Goal: Task Accomplishment & Management: Complete application form

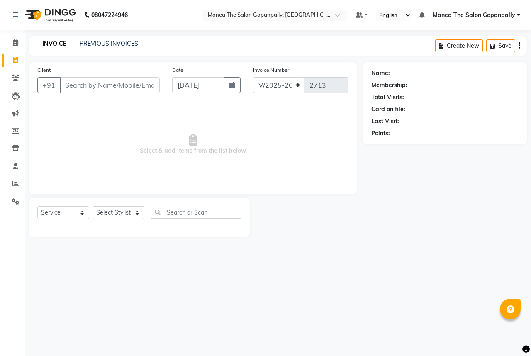
select select "7027"
select select "service"
click at [108, 213] on select "Select Stylist [PERSON_NAME] [PERSON_NAME] [PERSON_NAME] [PERSON_NAME] sameer […" at bounding box center [119, 212] width 52 height 13
select select "57882"
click at [93, 207] on select "Select Stylist [PERSON_NAME] [PERSON_NAME] [PERSON_NAME] [PERSON_NAME] sameer […" at bounding box center [119, 212] width 52 height 13
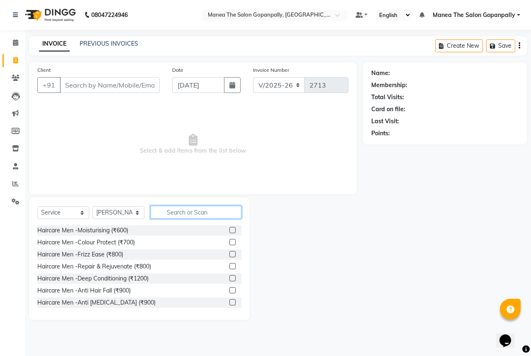
click at [188, 216] on input "text" at bounding box center [196, 212] width 91 height 13
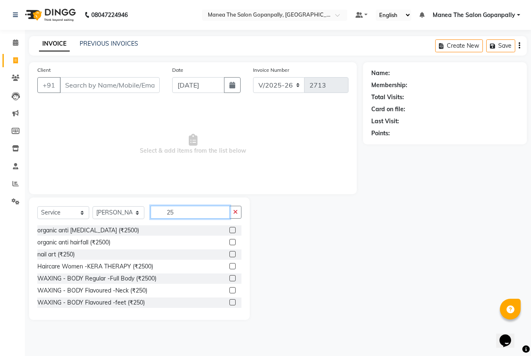
type input "2"
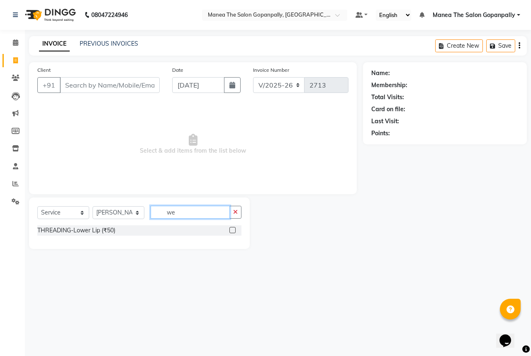
type input "w"
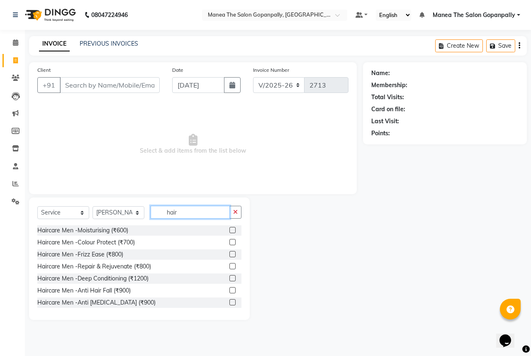
click at [220, 218] on input "hair" at bounding box center [190, 212] width 79 height 13
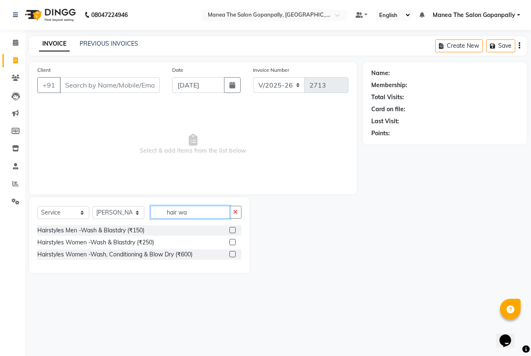
type input "hair wa"
click at [233, 242] on label at bounding box center [233, 242] width 6 height 6
click at [233, 242] on input "checkbox" at bounding box center [232, 242] width 5 height 5
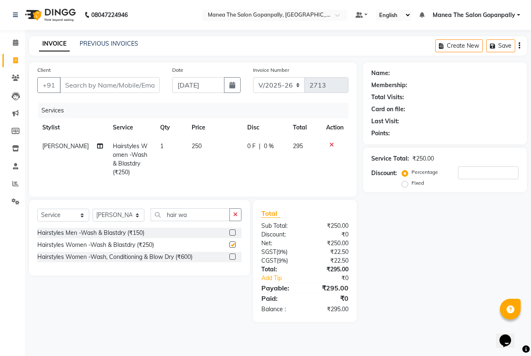
checkbox input "false"
click at [236, 218] on icon "button" at bounding box center [235, 215] width 5 height 6
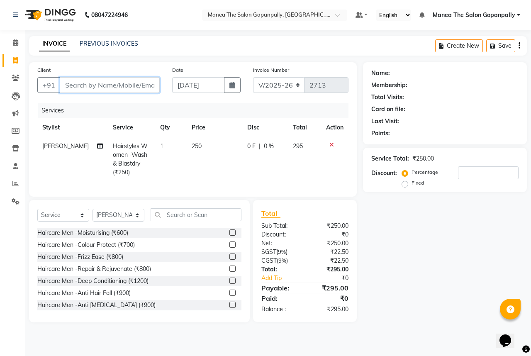
click at [135, 88] on input "Client" at bounding box center [110, 85] width 100 height 16
click at [124, 80] on input "Client" at bounding box center [110, 85] width 100 height 16
type input "9"
type input "0"
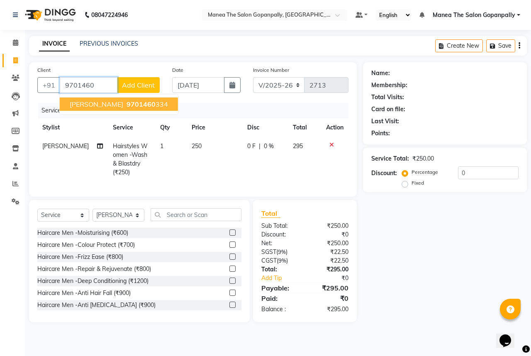
click at [127, 101] on span "9701460" at bounding box center [141, 104] width 29 height 8
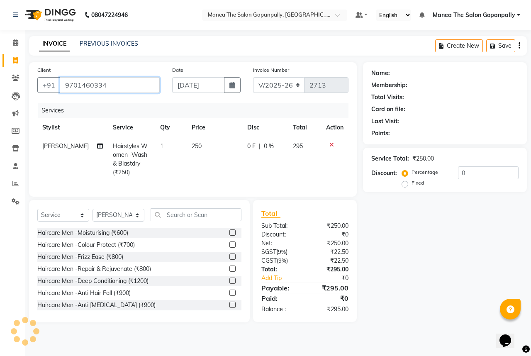
type input "9701460334"
select select "1: Object"
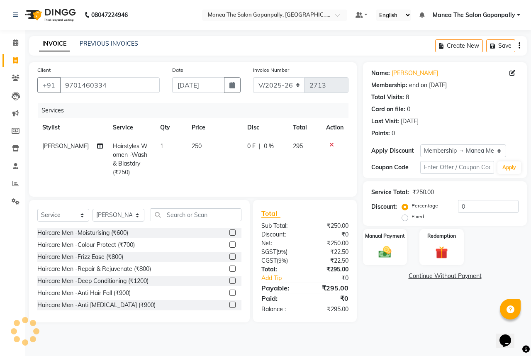
type input "20"
click at [385, 252] on img at bounding box center [386, 252] width 22 height 15
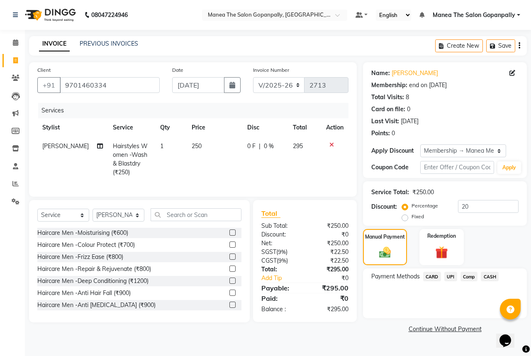
click at [449, 277] on span "UPI" at bounding box center [451, 277] width 13 height 10
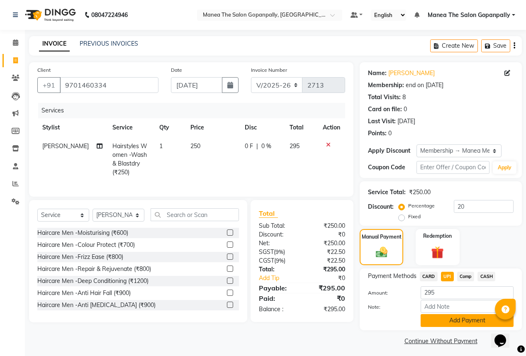
click at [452, 323] on button "Add Payment" at bounding box center [467, 320] width 93 height 13
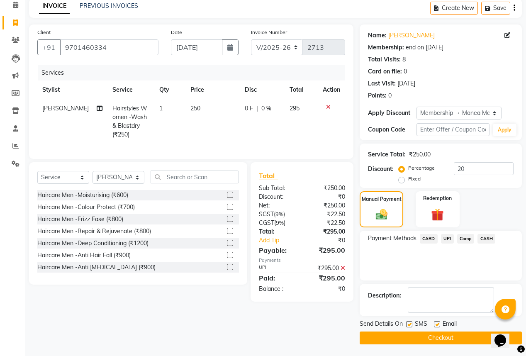
scroll to position [38, 0]
click at [438, 324] on label at bounding box center [437, 324] width 6 height 6
click at [438, 324] on input "checkbox" at bounding box center [436, 324] width 5 height 5
checkbox input "false"
click at [424, 335] on button "Checkout" at bounding box center [441, 337] width 162 height 13
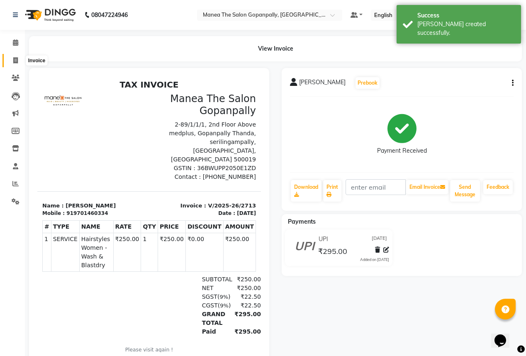
click at [15, 62] on icon at bounding box center [15, 60] width 5 height 6
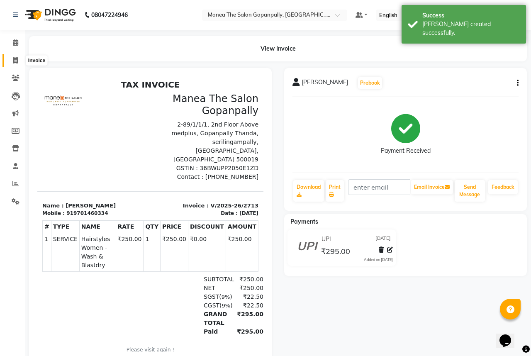
select select "7027"
select select "service"
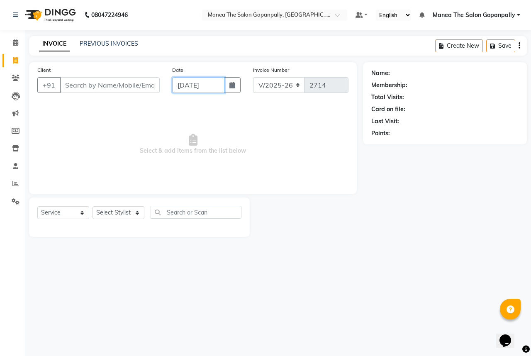
click at [183, 86] on input "[DATE]" at bounding box center [198, 85] width 52 height 16
select select "9"
select select "2025"
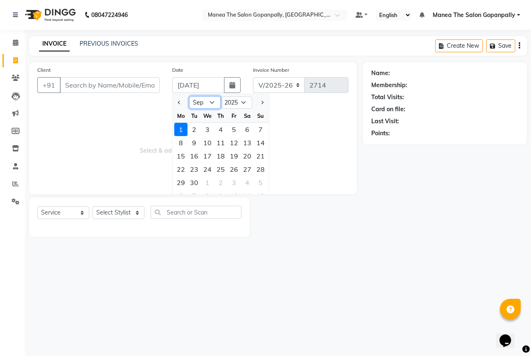
click at [213, 101] on select "Jan Feb Mar Apr May Jun [DATE] Aug Sep Oct Nov Dec" at bounding box center [205, 102] width 32 height 12
select select "8"
click at [189, 96] on select "Jan Feb Mar Apr May Jun [DATE] Aug Sep Oct Nov Dec" at bounding box center [205, 102] width 32 height 12
click at [14, 180] on span at bounding box center [15, 184] width 15 height 10
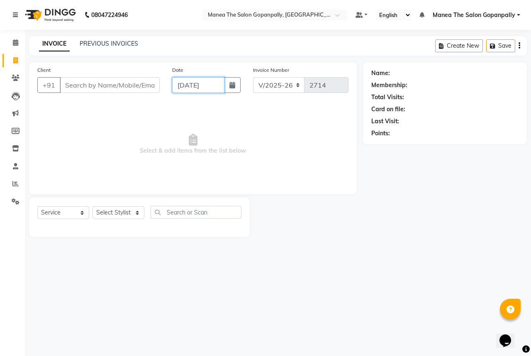
click at [183, 83] on input "[DATE]" at bounding box center [198, 85] width 52 height 16
select select "9"
select select "2025"
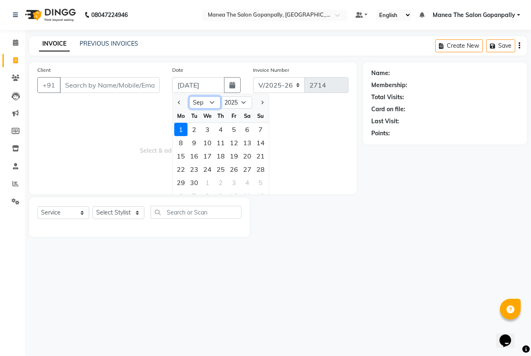
click at [211, 100] on select "Jan Feb Mar Apr May Jun [DATE] Aug Sep Oct Nov Dec" at bounding box center [205, 102] width 32 height 12
select select "8"
click at [189, 96] on select "Jan Feb Mar Apr May Jun [DATE] Aug Sep Oct Nov Dec" at bounding box center [205, 102] width 32 height 12
click at [233, 126] on div "1" at bounding box center [234, 129] width 13 height 13
type input "[DATE]"
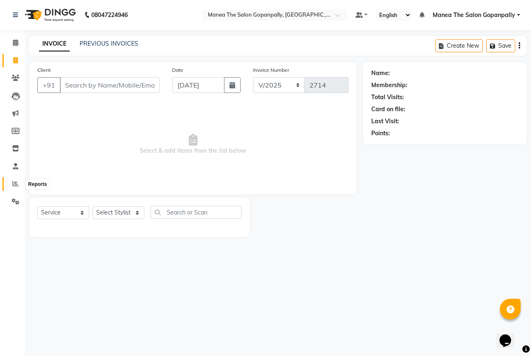
click at [12, 181] on icon at bounding box center [15, 184] width 6 height 6
click at [183, 83] on input "[DATE]" at bounding box center [198, 85] width 52 height 16
select select "8"
select select "2025"
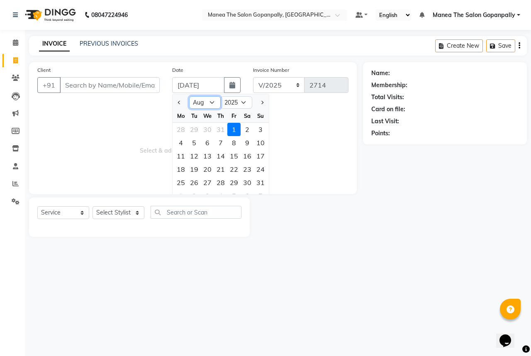
click at [212, 103] on select "Jan Feb Mar Apr May Jun [DATE] Aug Sep Oct Nov Dec" at bounding box center [205, 102] width 32 height 12
select select "9"
click at [189, 96] on select "Jan Feb Mar Apr May Jun [DATE] Aug Sep Oct Nov Dec" at bounding box center [205, 102] width 32 height 12
click at [181, 128] on div "1" at bounding box center [180, 129] width 13 height 13
type input "[DATE]"
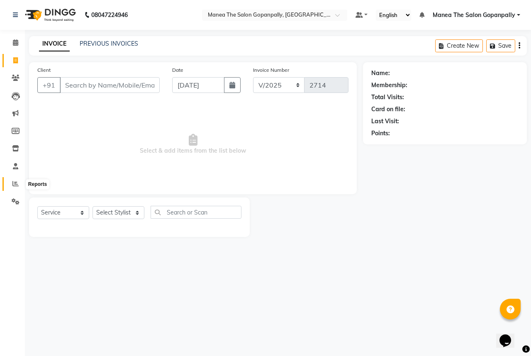
click at [16, 185] on icon at bounding box center [15, 184] width 6 height 6
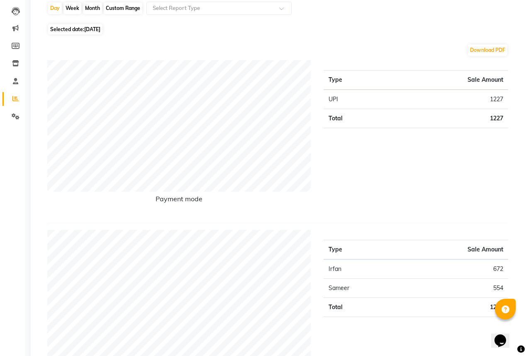
scroll to position [33, 0]
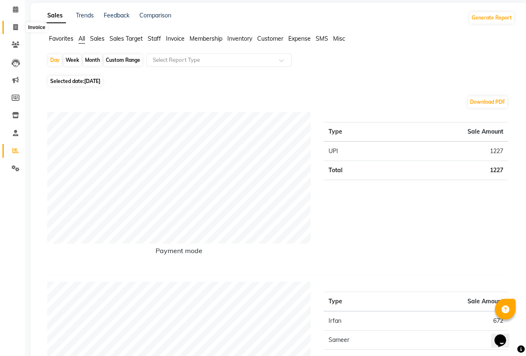
click at [15, 24] on icon at bounding box center [15, 27] width 5 height 6
select select "service"
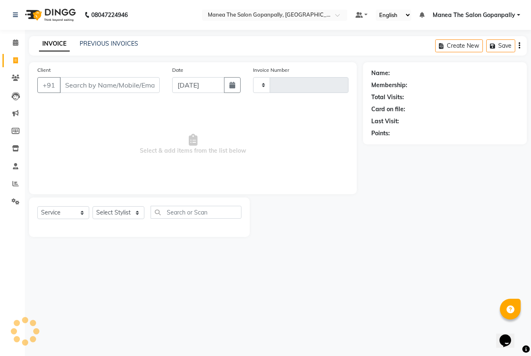
type input "2714"
select select "7027"
click at [178, 86] on input "[DATE]" at bounding box center [198, 85] width 52 height 16
select select "9"
select select "2025"
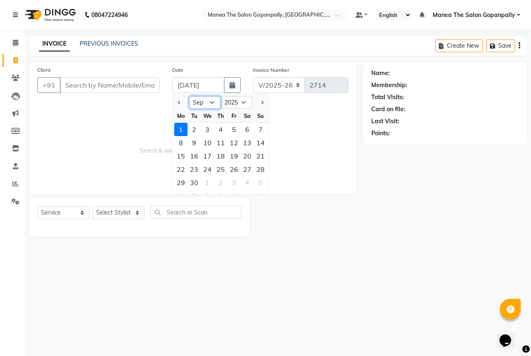
click at [206, 103] on select "Jan Feb Mar Apr May Jun [DATE] Aug Sep Oct Nov Dec" at bounding box center [205, 102] width 32 height 12
select select "8"
click at [189, 96] on select "Jan Feb Mar Apr May Jun [DATE] Aug Sep Oct Nov Dec" at bounding box center [205, 102] width 32 height 12
click at [233, 130] on div "1" at bounding box center [234, 129] width 13 height 13
type input "[DATE]"
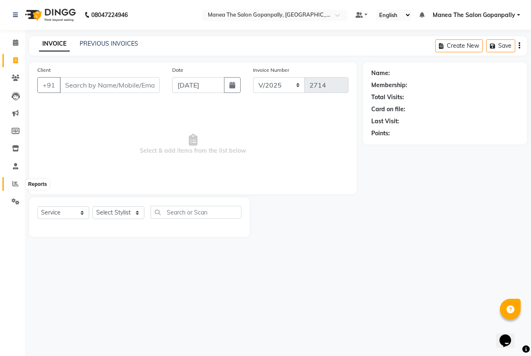
click at [10, 182] on span at bounding box center [15, 184] width 15 height 10
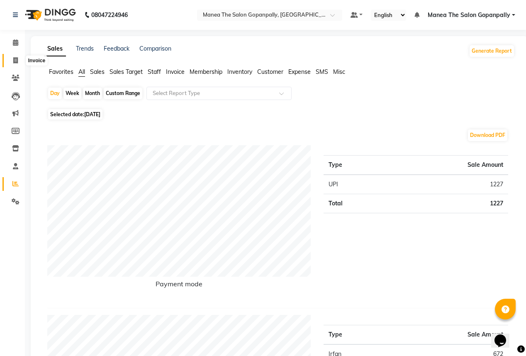
click at [11, 58] on span at bounding box center [15, 61] width 15 height 10
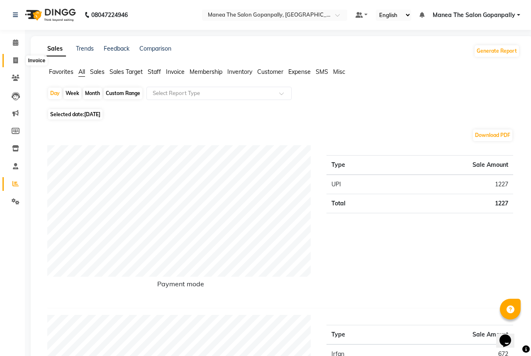
select select "7027"
select select "service"
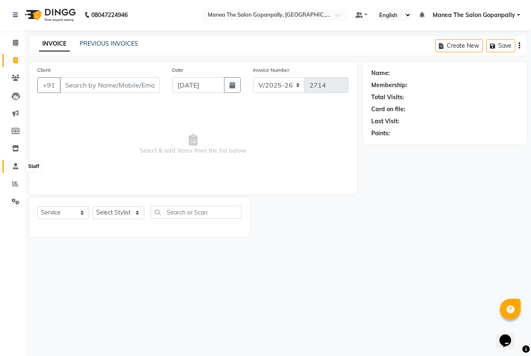
click at [16, 169] on icon at bounding box center [15, 166] width 5 height 6
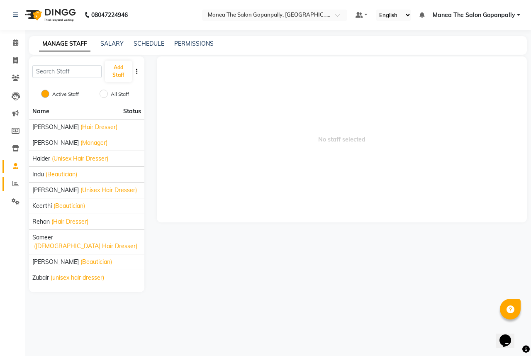
click at [15, 179] on link "Reports" at bounding box center [12, 184] width 20 height 14
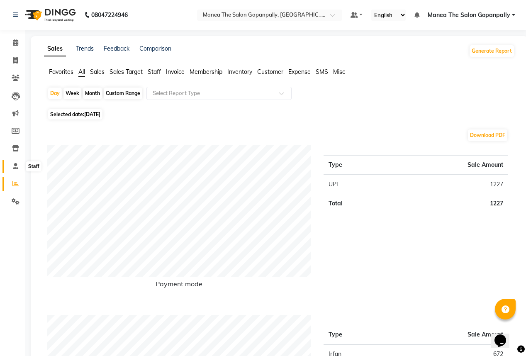
click at [13, 164] on icon at bounding box center [15, 166] width 5 height 6
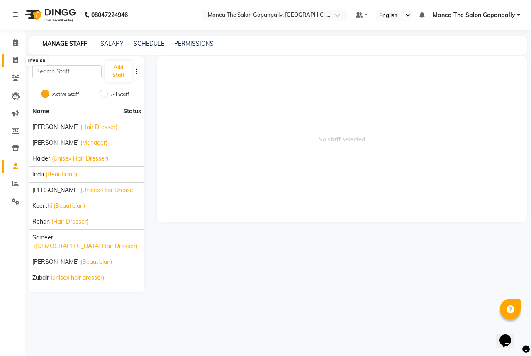
click at [15, 59] on icon at bounding box center [15, 60] width 5 height 6
select select "7027"
select select "service"
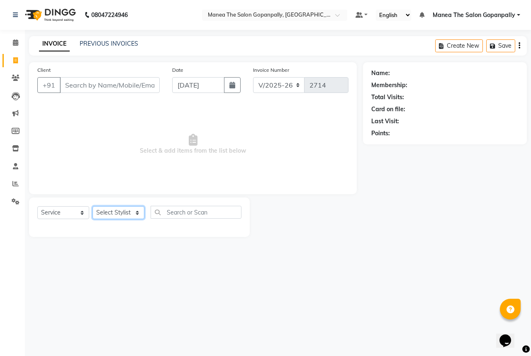
click at [124, 209] on select "Select Stylist [PERSON_NAME] [PERSON_NAME] [PERSON_NAME] [PERSON_NAME] sameer […" at bounding box center [119, 212] width 52 height 13
click at [15, 167] on icon at bounding box center [15, 166] width 5 height 6
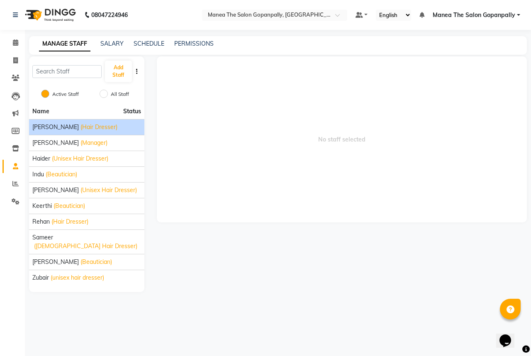
click at [81, 127] on span "(Hair Dresser)" at bounding box center [99, 127] width 37 height 9
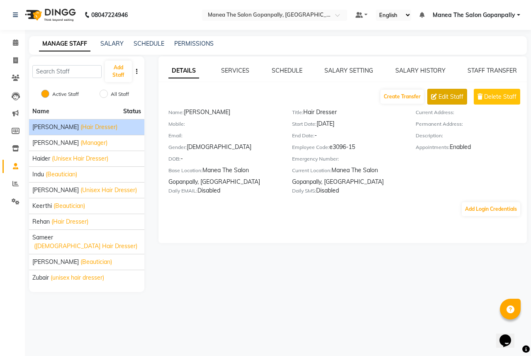
click at [449, 98] on span "Edit Staff" at bounding box center [451, 97] width 25 height 9
select select "[DEMOGRAPHIC_DATA]"
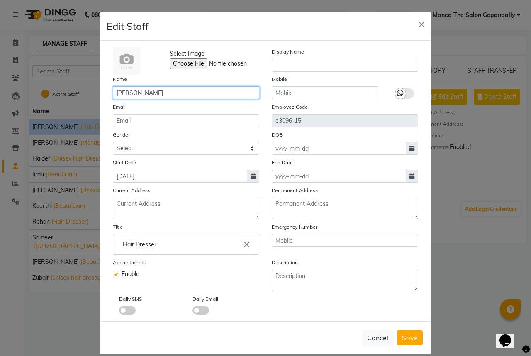
click at [209, 99] on input "[PERSON_NAME]" at bounding box center [186, 92] width 147 height 13
type input "A"
type input "anas"
click at [406, 342] on span "Save" at bounding box center [410, 338] width 16 height 8
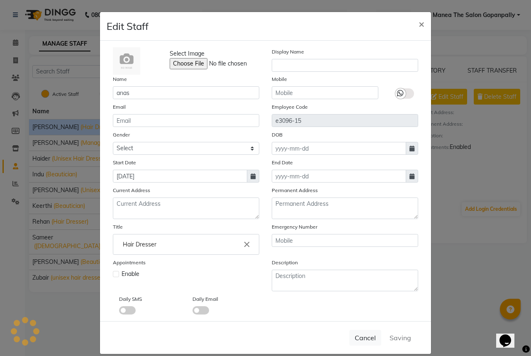
select select
checkbox input "false"
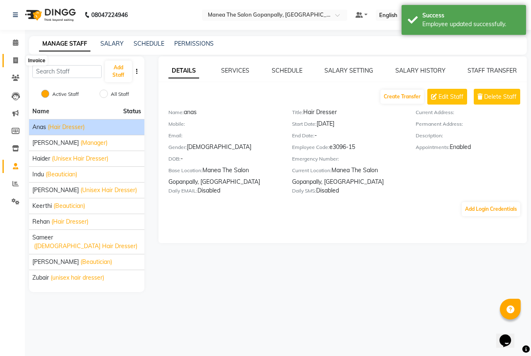
click at [17, 59] on icon at bounding box center [15, 60] width 5 height 6
select select "service"
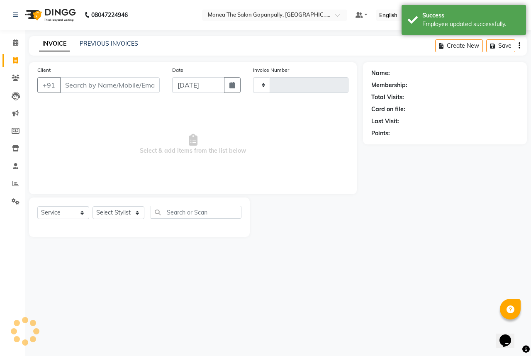
type input "2714"
select select "7027"
click at [115, 215] on select "Select Stylist [PERSON_NAME] [PERSON_NAME] [PERSON_NAME] [PERSON_NAME] sameer […" at bounding box center [119, 212] width 52 height 13
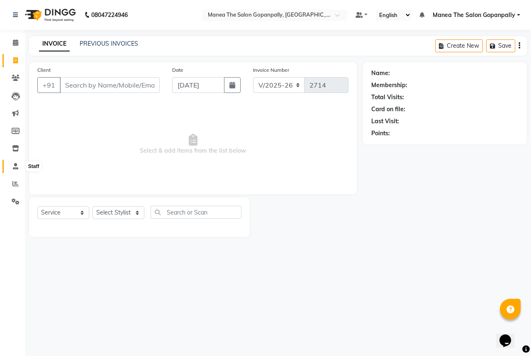
click at [14, 169] on icon at bounding box center [15, 166] width 5 height 6
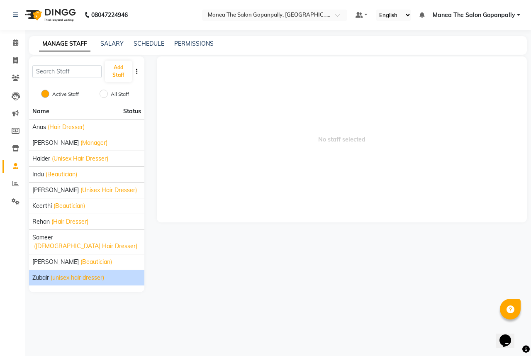
click at [88, 274] on span "(unisex hair dresser)" at bounding box center [78, 278] width 54 height 9
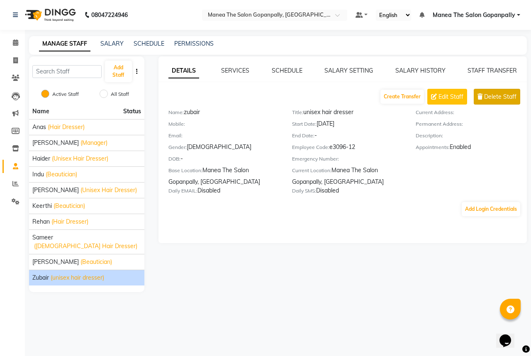
click at [492, 98] on span "Delete Staff" at bounding box center [501, 97] width 32 height 9
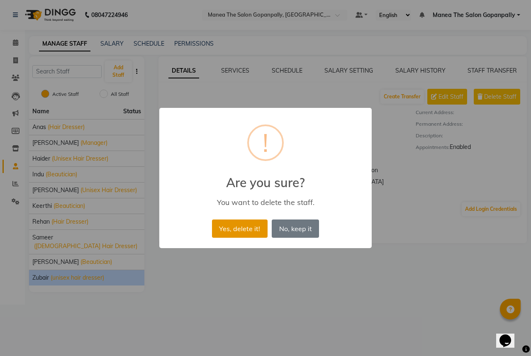
click at [246, 231] on button "Yes, delete it!" at bounding box center [240, 229] width 56 height 18
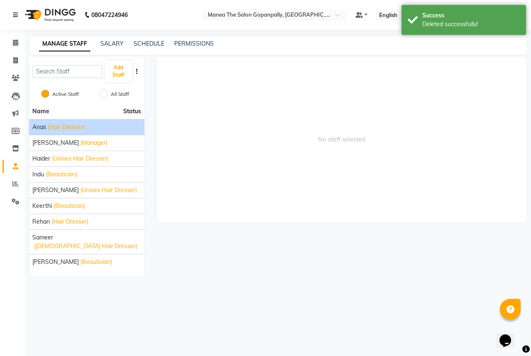
click at [89, 130] on div "anas (Hair Dresser)" at bounding box center [86, 127] width 109 height 9
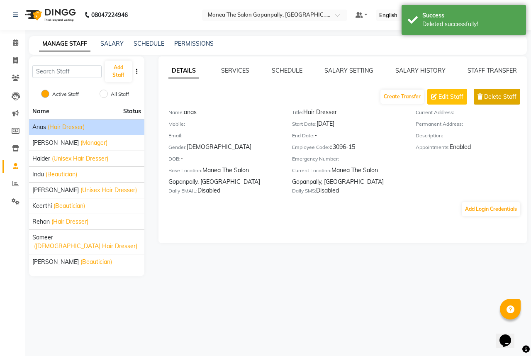
click at [490, 98] on span "Delete Staff" at bounding box center [501, 97] width 32 height 9
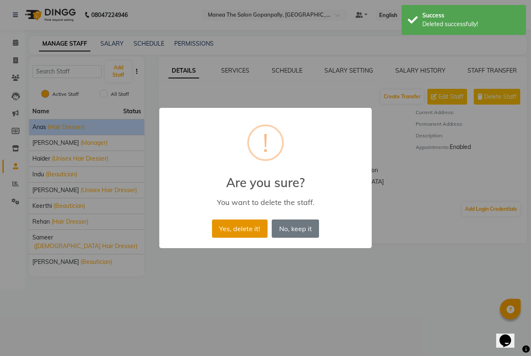
click at [232, 229] on button "Yes, delete it!" at bounding box center [240, 229] width 56 height 18
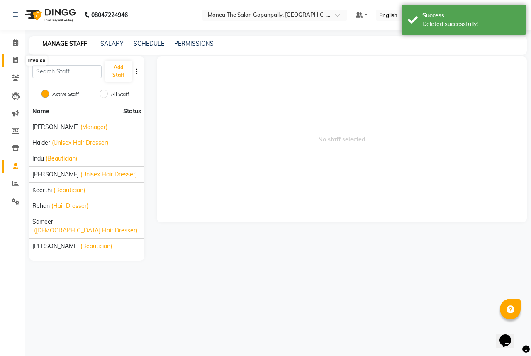
click at [16, 59] on icon at bounding box center [15, 60] width 5 height 6
select select "service"
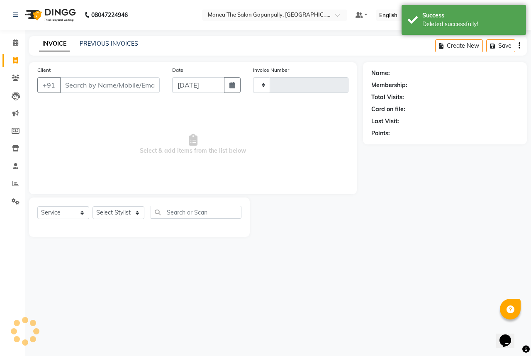
type input "2714"
select select "7027"
click at [127, 215] on select "Select Stylist [PERSON_NAME] [PERSON_NAME] [PERSON_NAME] sameer [PERSON_NAME]" at bounding box center [119, 212] width 52 height 13
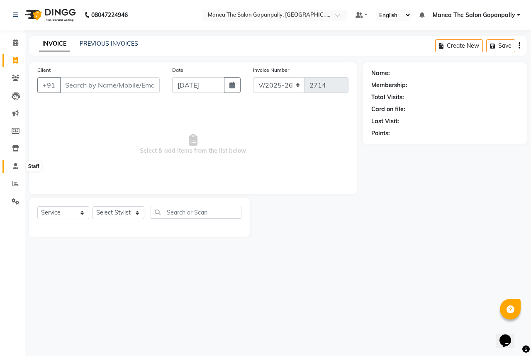
click at [16, 169] on icon at bounding box center [15, 166] width 5 height 6
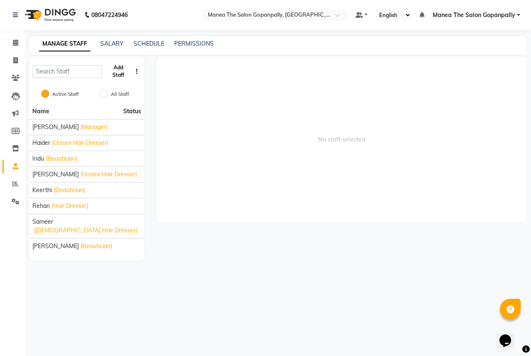
click at [116, 75] on button "Add Staff" at bounding box center [118, 72] width 27 height 22
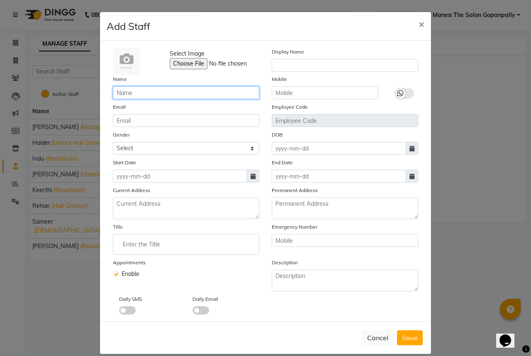
click at [126, 90] on input "text" at bounding box center [186, 92] width 147 height 13
type input "anas"
click at [410, 342] on span "Save" at bounding box center [410, 338] width 16 height 8
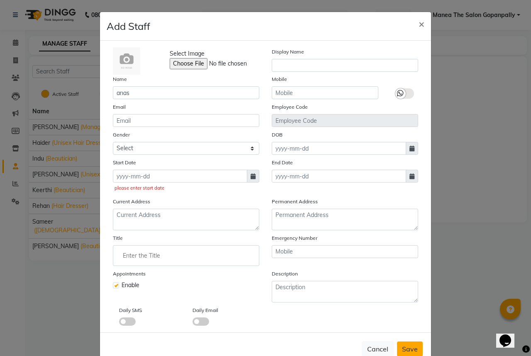
click at [411, 351] on span "Save" at bounding box center [410, 349] width 16 height 8
click at [187, 178] on input at bounding box center [180, 176] width 135 height 13
select select "9"
select select "2025"
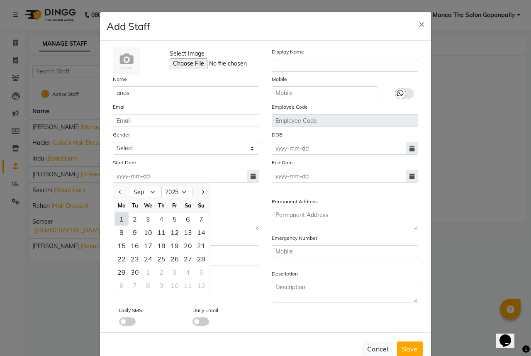
click at [118, 220] on div "1" at bounding box center [121, 219] width 13 height 13
type input "[DATE]"
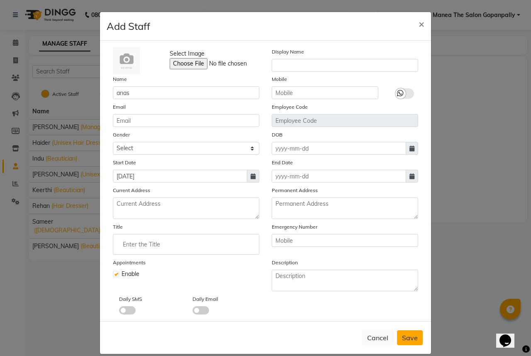
click at [412, 341] on span "Save" at bounding box center [410, 338] width 16 height 8
checkbox input "false"
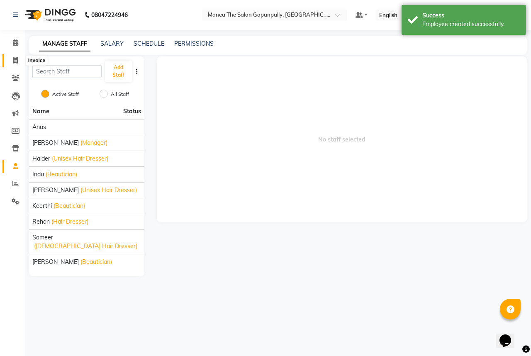
click at [14, 63] on icon at bounding box center [15, 60] width 5 height 6
select select "7027"
select select "service"
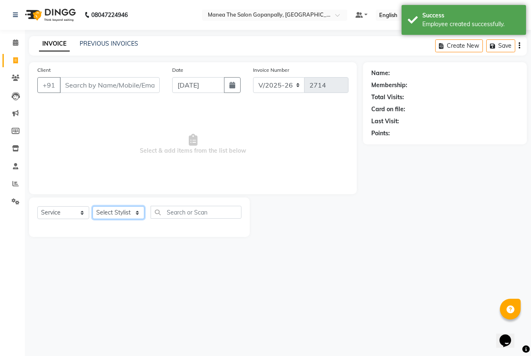
click at [123, 213] on select "Select Stylist [PERSON_NAME] [PERSON_NAME] [PERSON_NAME] sameer [PERSON_NAME]" at bounding box center [119, 212] width 52 height 13
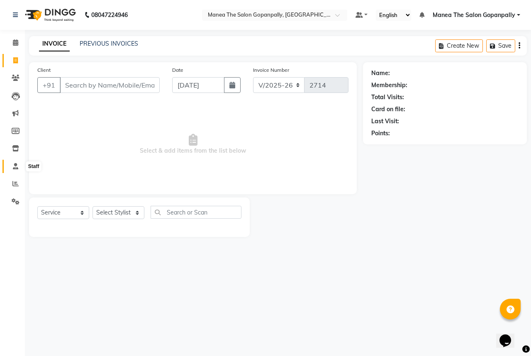
click at [14, 168] on icon at bounding box center [15, 166] width 5 height 6
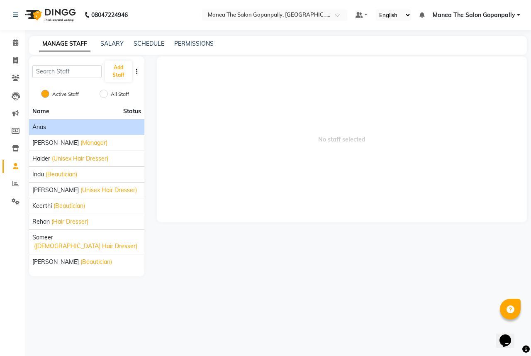
click at [89, 130] on div "anas" at bounding box center [86, 127] width 109 height 9
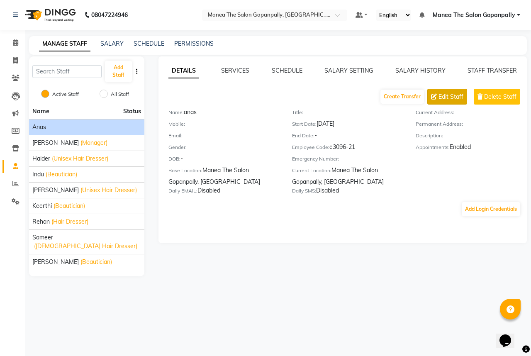
click at [443, 100] on span "Edit Staff" at bounding box center [451, 97] width 25 height 9
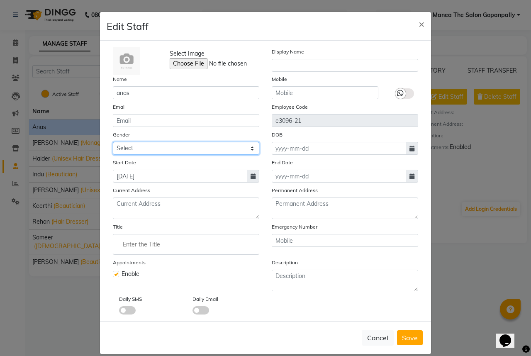
click at [131, 152] on select "Select [DEMOGRAPHIC_DATA] [DEMOGRAPHIC_DATA] Other Prefer Not To Say" at bounding box center [186, 148] width 147 height 13
select select "[DEMOGRAPHIC_DATA]"
click at [113, 143] on select "Select [DEMOGRAPHIC_DATA] [DEMOGRAPHIC_DATA] Other Prefer Not To Say" at bounding box center [186, 148] width 147 height 13
click at [412, 340] on span "Save" at bounding box center [410, 338] width 16 height 8
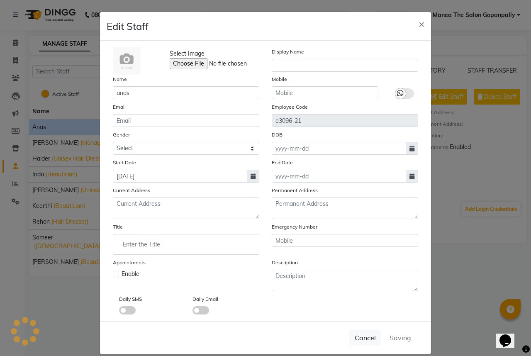
select select
checkbox input "false"
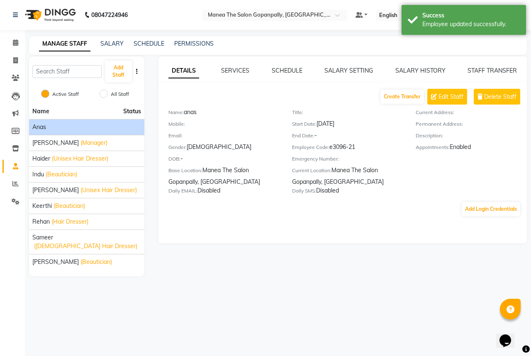
click at [90, 125] on div "anas" at bounding box center [86, 127] width 109 height 9
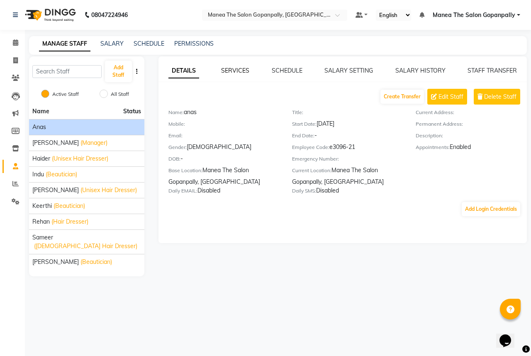
click at [238, 71] on link "SERVICES" at bounding box center [235, 70] width 28 height 7
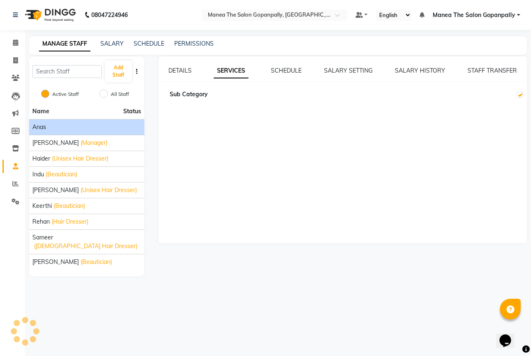
checkbox input "true"
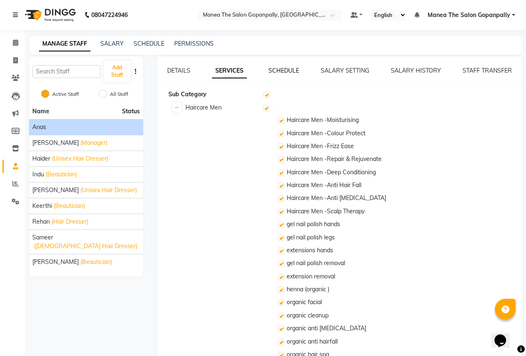
click at [287, 69] on link "SCHEDULE" at bounding box center [284, 70] width 31 height 7
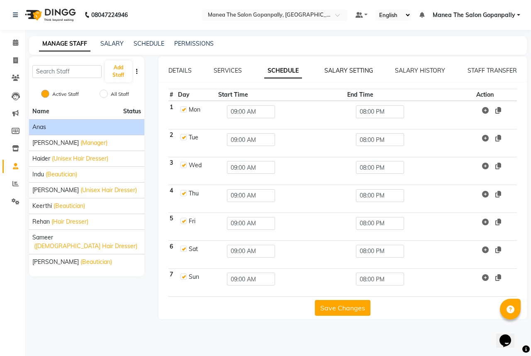
click at [340, 70] on link "SALARY SETTING" at bounding box center [349, 70] width 49 height 7
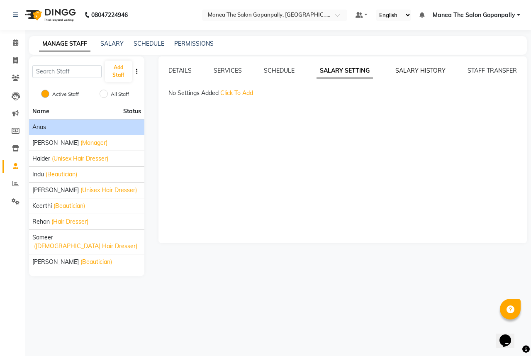
click at [402, 68] on link "SALARY HISTORY" at bounding box center [421, 70] width 50 height 7
click at [176, 73] on link "DETAILS" at bounding box center [180, 70] width 23 height 7
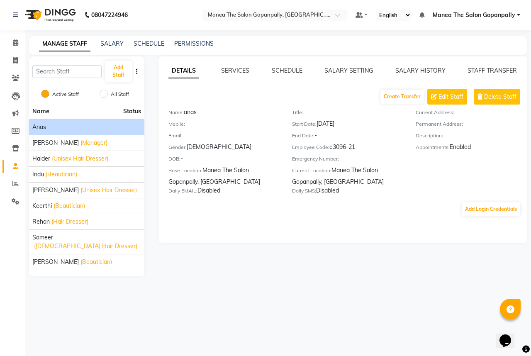
click at [179, 68] on link "DETAILS" at bounding box center [184, 71] width 31 height 15
click at [496, 213] on button "Add Login Credentials" at bounding box center [491, 209] width 59 height 14
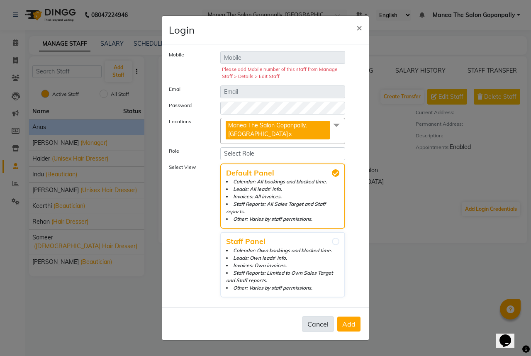
click at [312, 320] on button "Cancel" at bounding box center [318, 324] width 32 height 16
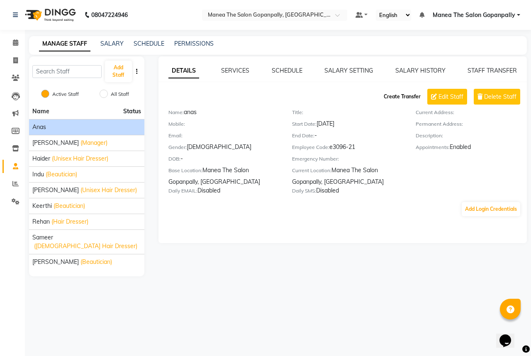
click at [412, 97] on button "Create Transfer" at bounding box center [403, 97] width 44 height 14
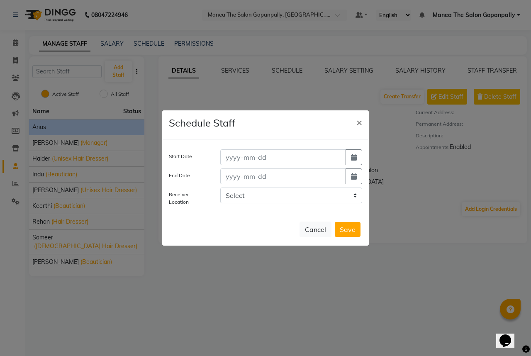
click at [469, 86] on ngb-modal-window "Schedule Staff × Start Date End Date Receiver Location Select Cancel Save" at bounding box center [265, 178] width 531 height 356
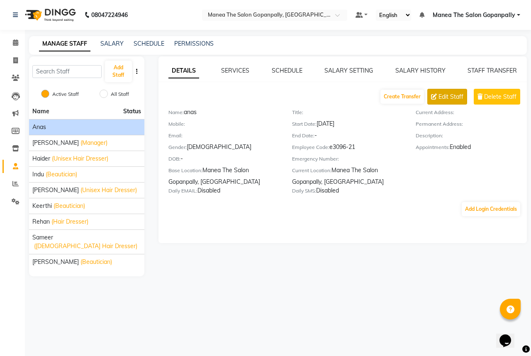
click at [435, 99] on icon at bounding box center [434, 97] width 6 height 6
select select "[DEMOGRAPHIC_DATA]"
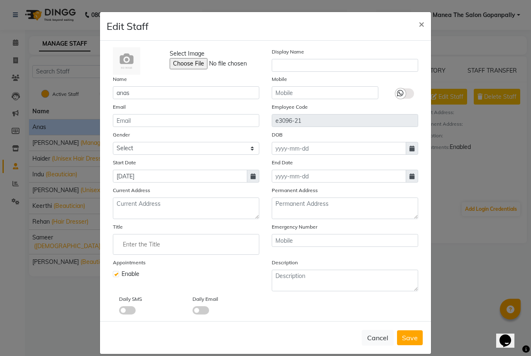
click at [62, 126] on ngb-modal-window "Edit Staff × Select Image Display Name Name anas Mobile Email Employee Code e30…" at bounding box center [265, 178] width 531 height 356
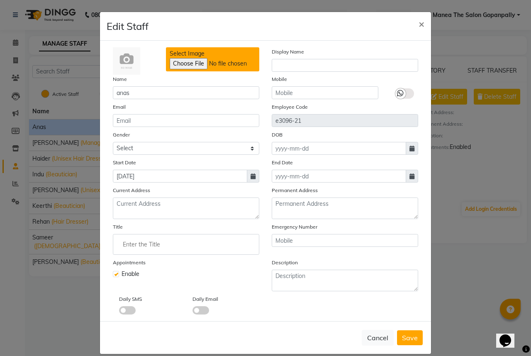
click at [194, 64] on input "Select Image" at bounding box center [226, 63] width 113 height 11
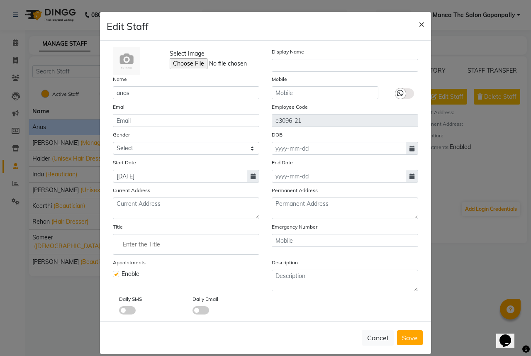
click at [419, 22] on span "×" at bounding box center [422, 23] width 6 height 12
select select
checkbox input "false"
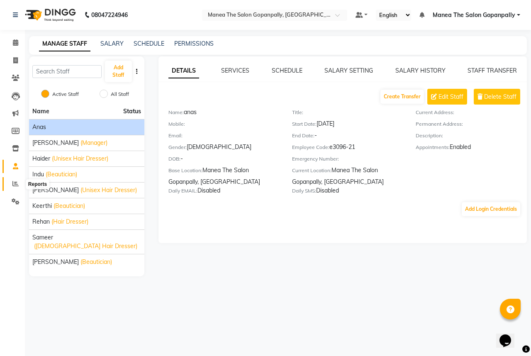
click at [12, 186] on icon at bounding box center [15, 184] width 6 height 6
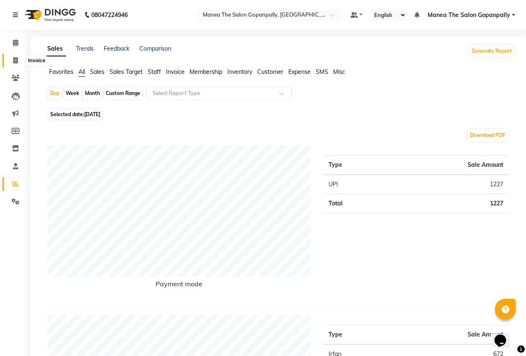
click at [17, 58] on icon at bounding box center [15, 60] width 5 height 6
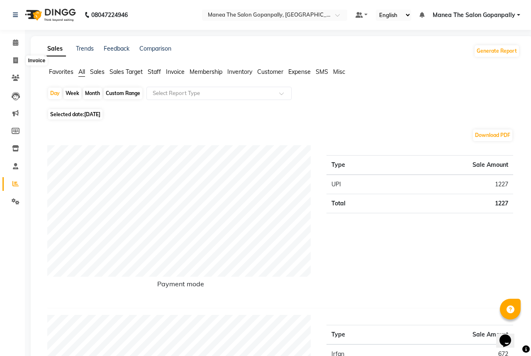
select select "service"
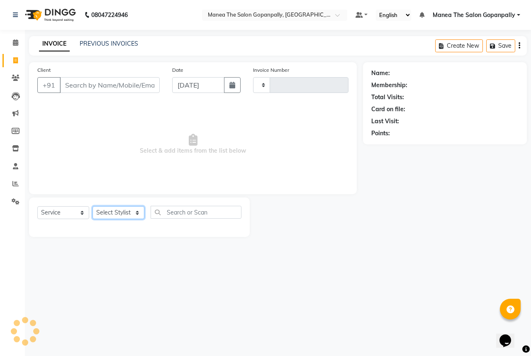
click at [119, 213] on select "Select Stylist" at bounding box center [119, 212] width 52 height 13
type input "2714"
select select "7027"
click at [119, 213] on select "Select Stylist anas [PERSON_NAME] [PERSON_NAME] [PERSON_NAME] sameer [PERSON_NA…" at bounding box center [119, 212] width 52 height 13
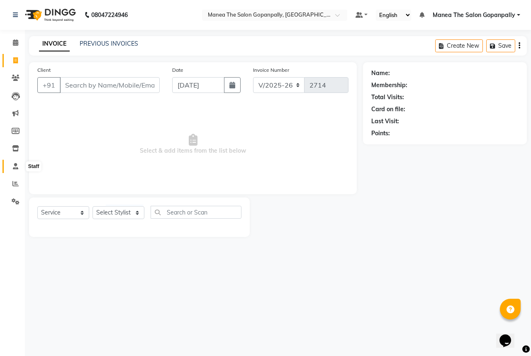
click at [13, 169] on icon at bounding box center [15, 166] width 5 height 6
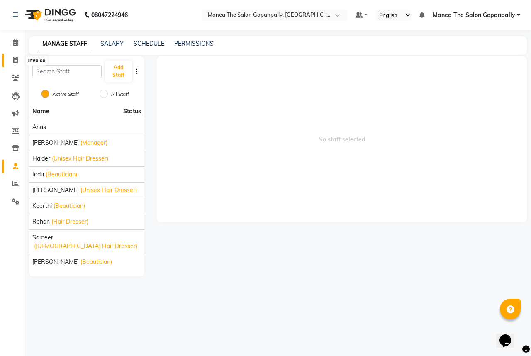
click at [13, 57] on icon at bounding box center [15, 60] width 5 height 6
select select "service"
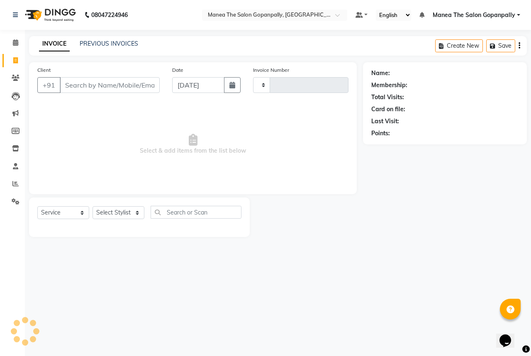
type input "2714"
select select "7027"
click at [17, 168] on icon at bounding box center [15, 166] width 5 height 6
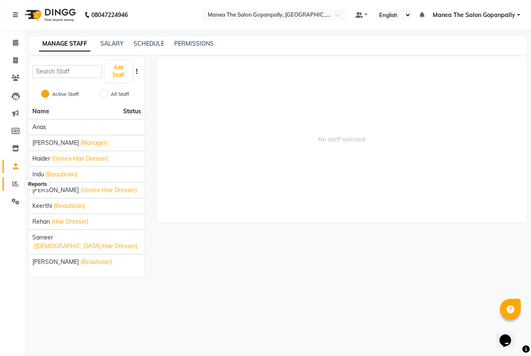
click at [12, 184] on icon at bounding box center [15, 184] width 6 height 6
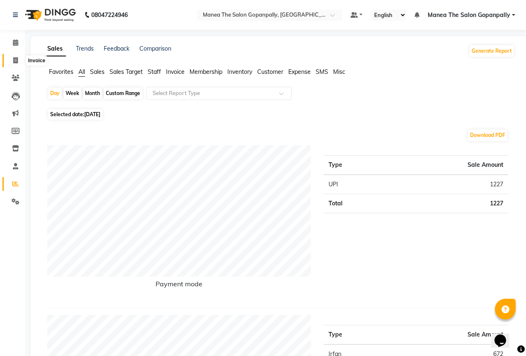
click at [12, 59] on span at bounding box center [15, 61] width 15 height 10
select select "7027"
select select "service"
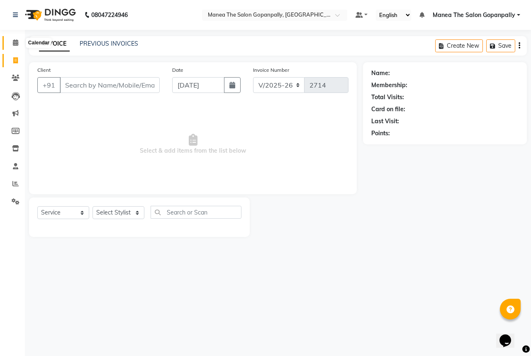
click at [15, 44] on icon at bounding box center [15, 42] width 5 height 6
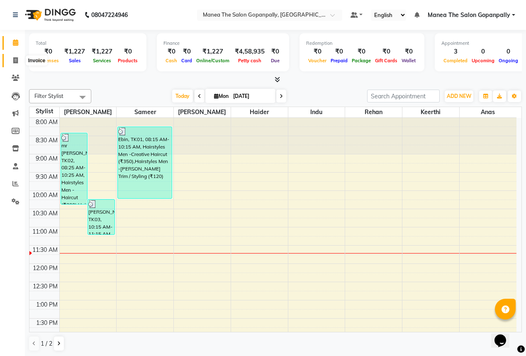
click at [17, 60] on icon at bounding box center [15, 60] width 5 height 6
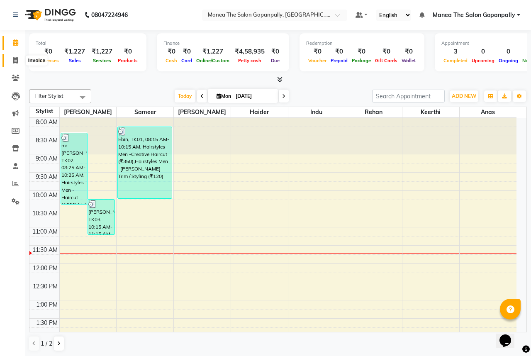
select select "7027"
select select "service"
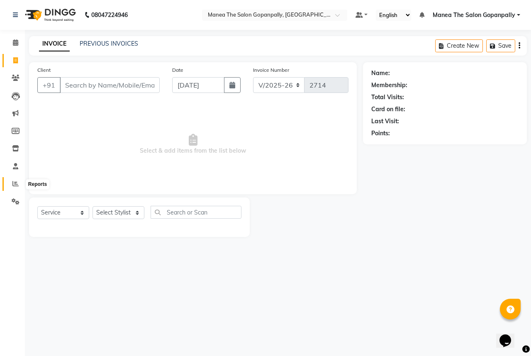
click at [20, 184] on span at bounding box center [15, 184] width 15 height 10
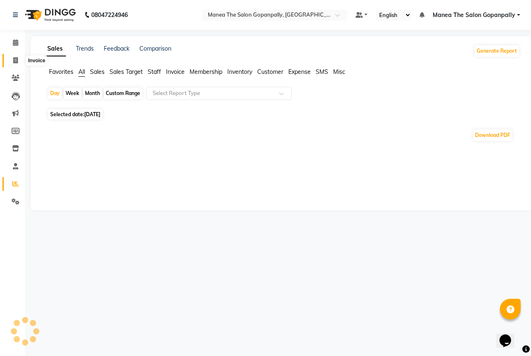
click at [12, 59] on span at bounding box center [15, 61] width 15 height 10
select select "7027"
select select "service"
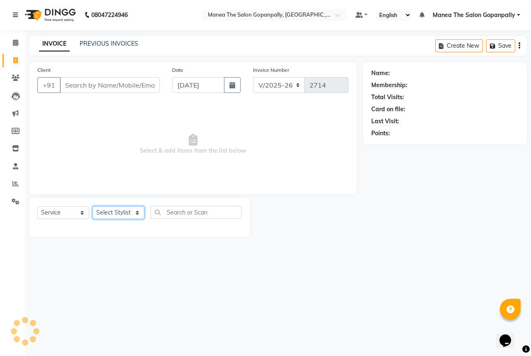
click at [129, 215] on select "Select Stylist anas [PERSON_NAME] [PERSON_NAME] [PERSON_NAME] sameer [PERSON_NA…" at bounding box center [119, 212] width 52 height 13
select select "90389"
click at [93, 207] on select "Select Stylist anas [PERSON_NAME] [PERSON_NAME] [PERSON_NAME] sameer [PERSON_NA…" at bounding box center [119, 212] width 52 height 13
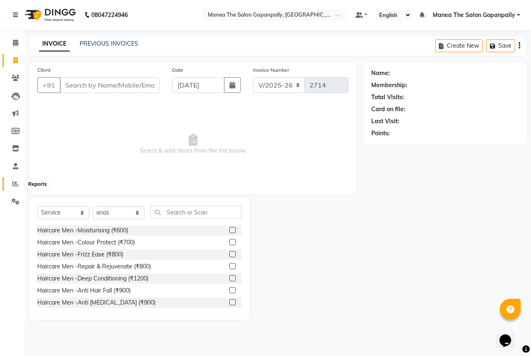
click at [15, 183] on icon at bounding box center [15, 184] width 6 height 6
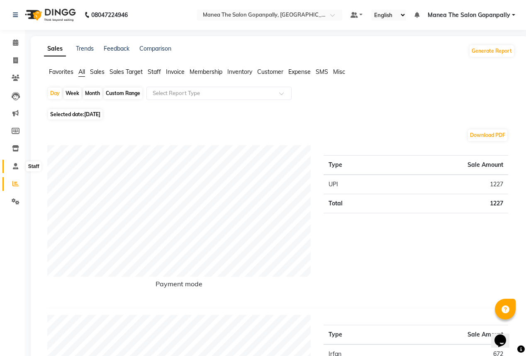
click at [15, 166] on icon at bounding box center [15, 166] width 5 height 6
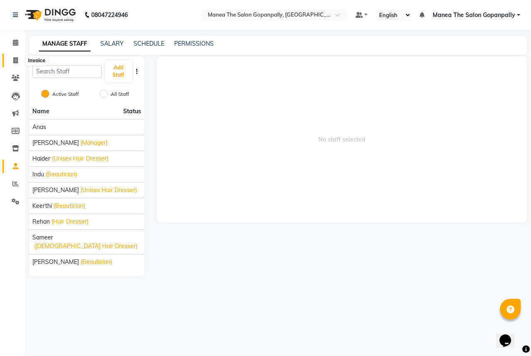
click at [12, 58] on span at bounding box center [15, 61] width 15 height 10
select select "service"
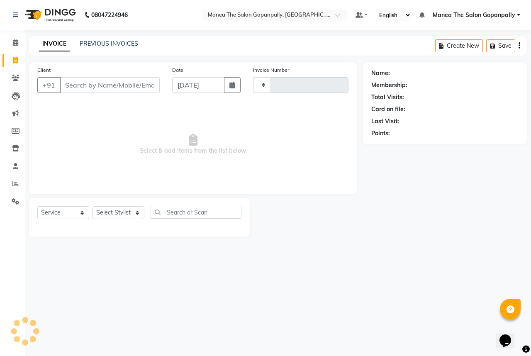
type input "2714"
select select "7027"
click at [110, 219] on select "Select Stylist anas [PERSON_NAME] [PERSON_NAME] [PERSON_NAME] sameer [PERSON_NA…" at bounding box center [119, 212] width 52 height 13
select select "90389"
click at [93, 207] on select "Select Stylist anas [PERSON_NAME] [PERSON_NAME] [PERSON_NAME] sameer [PERSON_NA…" at bounding box center [119, 212] width 52 height 13
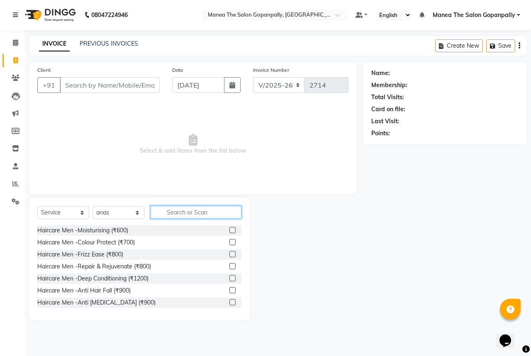
click at [166, 217] on input "text" at bounding box center [196, 212] width 91 height 13
type input "cut"
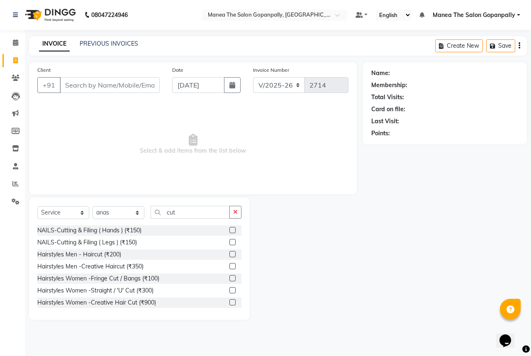
click at [230, 255] on label at bounding box center [233, 254] width 6 height 6
click at [230, 255] on input "checkbox" at bounding box center [232, 254] width 5 height 5
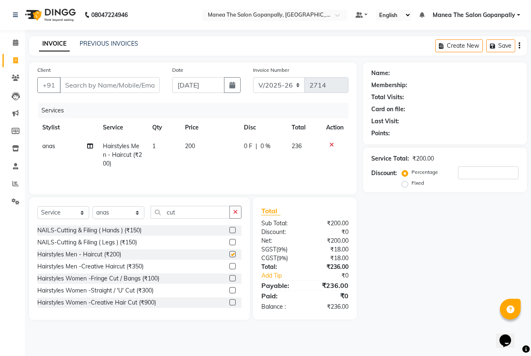
checkbox input "false"
click at [204, 216] on input "cut" at bounding box center [190, 212] width 79 height 13
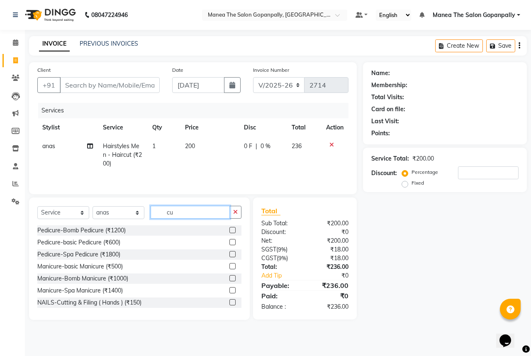
type input "c"
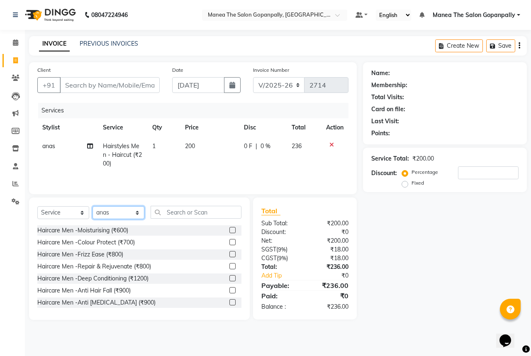
click at [123, 217] on select "Select Stylist anas [PERSON_NAME] [PERSON_NAME] [PERSON_NAME] sameer [PERSON_NA…" at bounding box center [119, 212] width 52 height 13
select select "57882"
click at [93, 207] on select "Select Stylist anas [PERSON_NAME] [PERSON_NAME] [PERSON_NAME] sameer [PERSON_NA…" at bounding box center [119, 212] width 52 height 13
click at [196, 217] on input "text" at bounding box center [196, 212] width 91 height 13
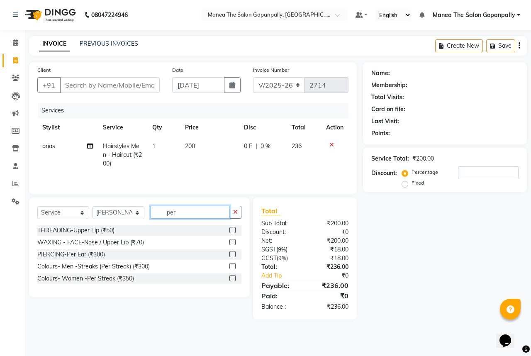
type input "per"
click at [234, 282] on label at bounding box center [233, 278] width 6 height 6
click at [234, 282] on input "checkbox" at bounding box center [232, 278] width 5 height 5
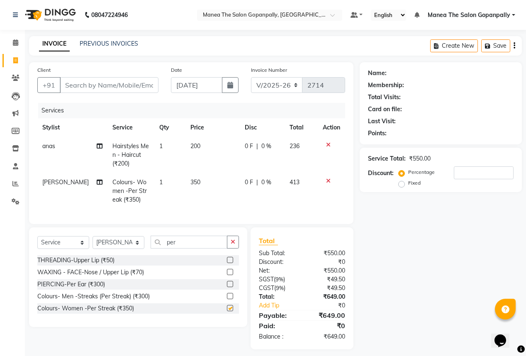
checkbox input "false"
click at [191, 182] on span "350" at bounding box center [196, 182] width 10 height 7
select select "57882"
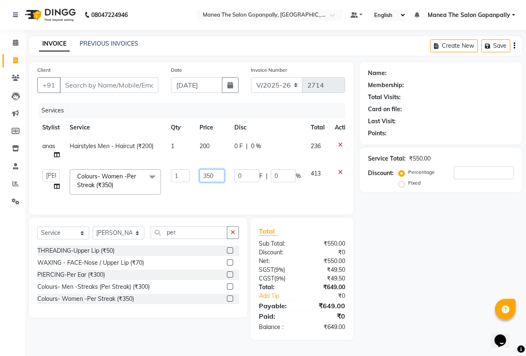
click at [211, 174] on input "350" at bounding box center [212, 175] width 25 height 13
type input "1000"
click at [383, 217] on div "Name: Membership: Total Visits: Card on file: Last Visit: Points: Service Total…" at bounding box center [444, 201] width 169 height 278
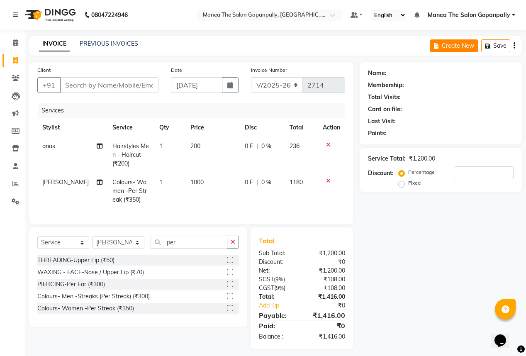
click at [451, 43] on button "Create New" at bounding box center [455, 45] width 48 height 13
select select "service"
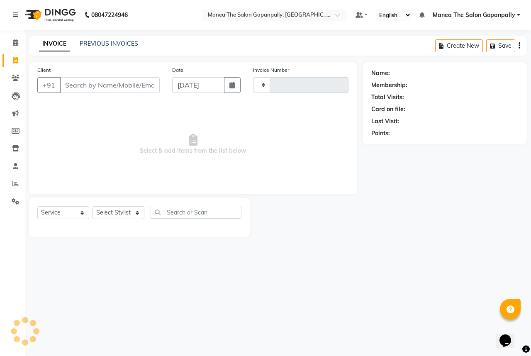
type input "2714"
select select "7027"
